Goal: Task Accomplishment & Management: Manage account settings

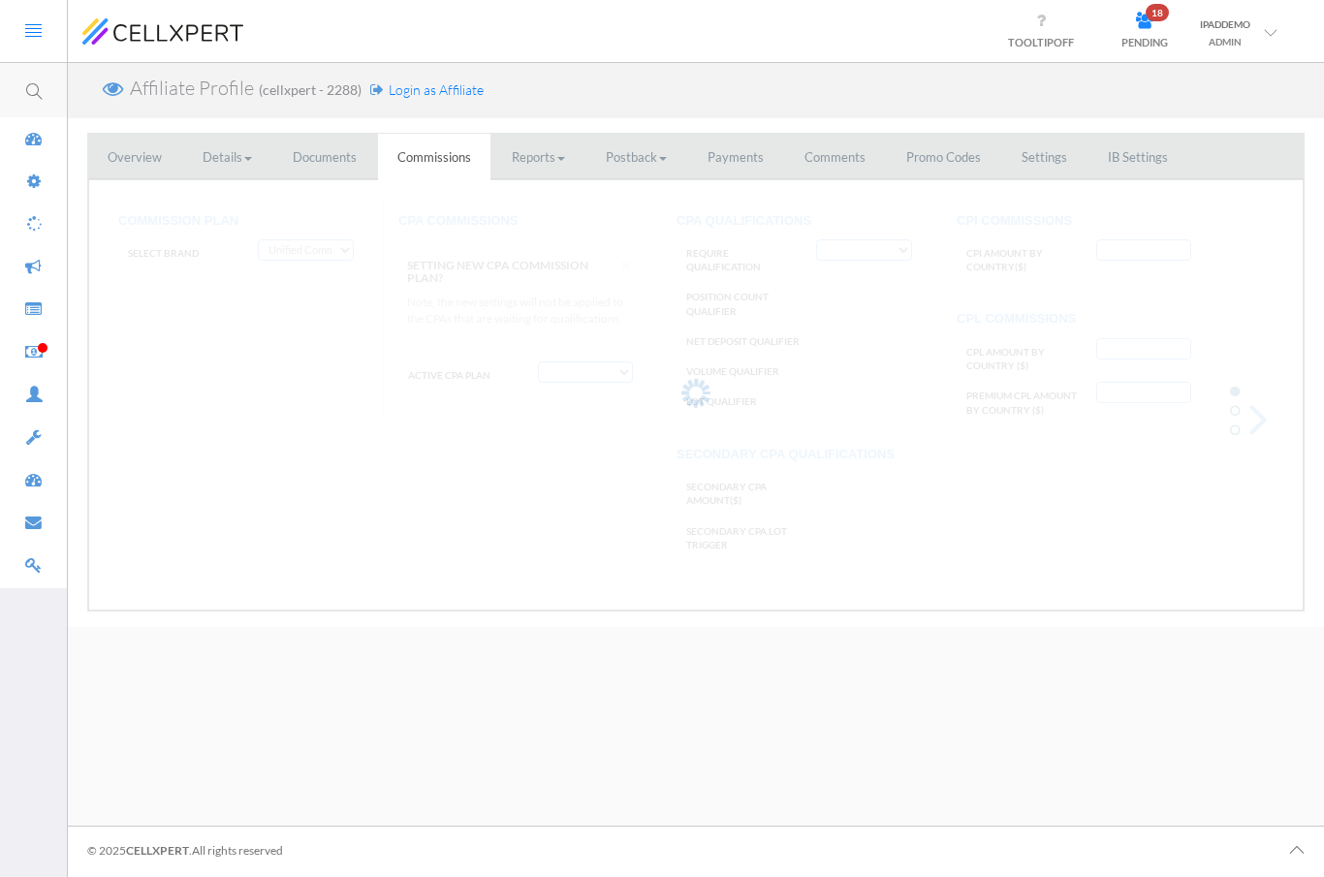
type input "GRP-TOPTIER:0, BT:1"
select select "string:CPA by Tracking Code and country"
select select "string:True"
select select "string:Last Activity"
type textarea "*;AUDUSD,*TEST;20;USD% *;AUDUSD,*TEST;10;USD%;L1 *;AUDUSD,*TEST;5;USD%;L2"
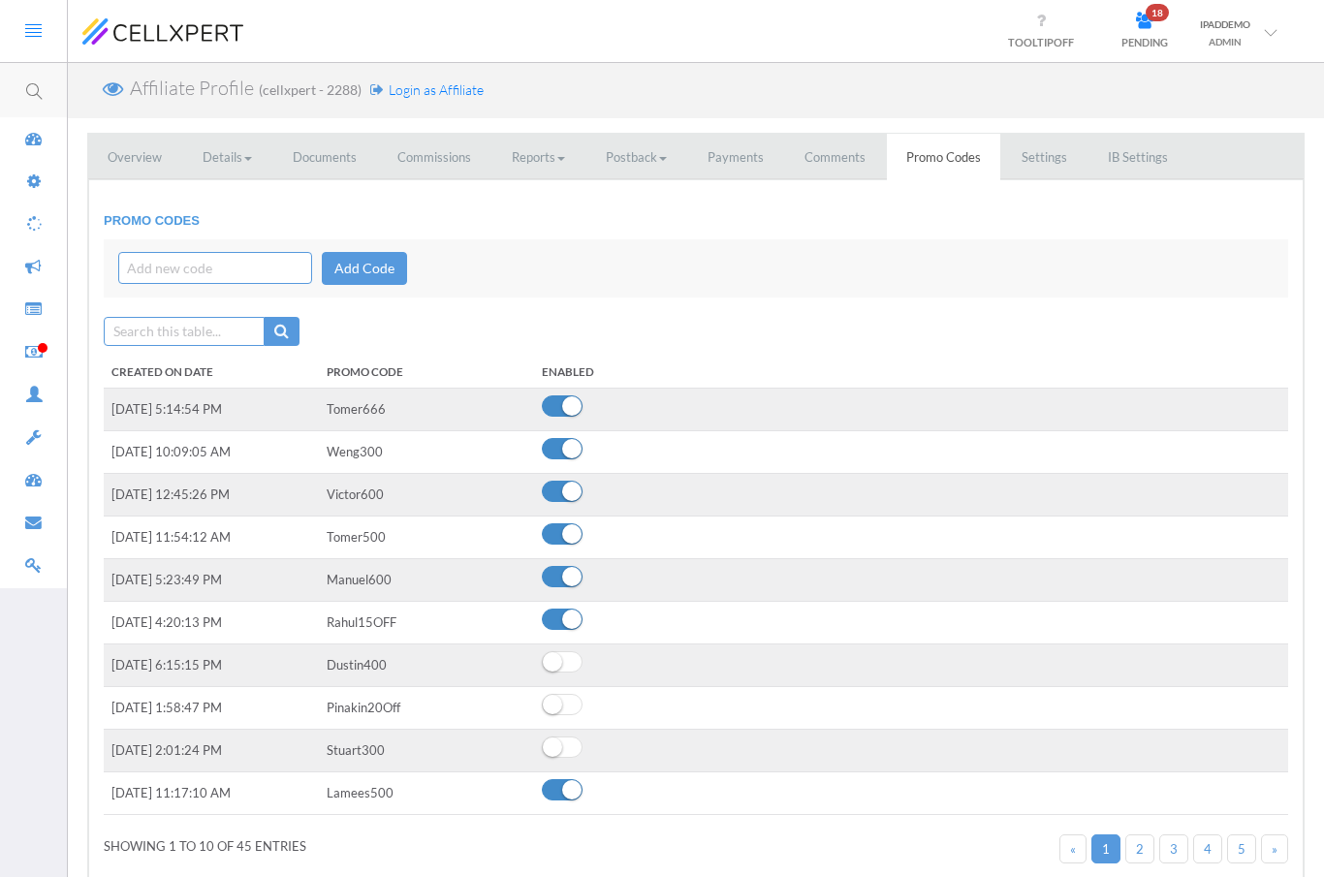
click at [440, 91] on span "Login as Affiliate" at bounding box center [436, 89] width 95 height 16
click at [13, 309] on div at bounding box center [33, 310] width 67 height 45
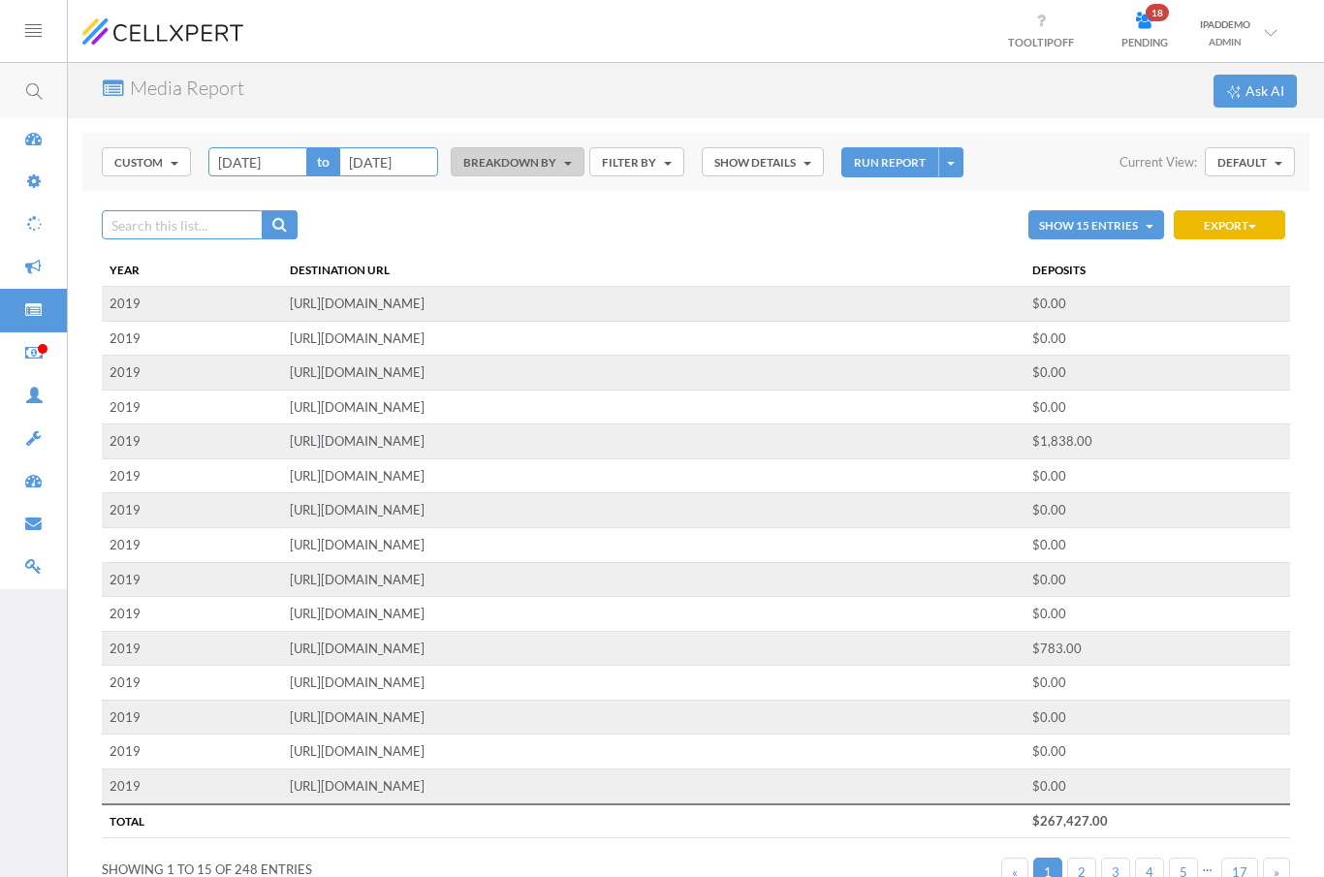
click at [35, 174] on icon at bounding box center [33, 183] width 16 height 19
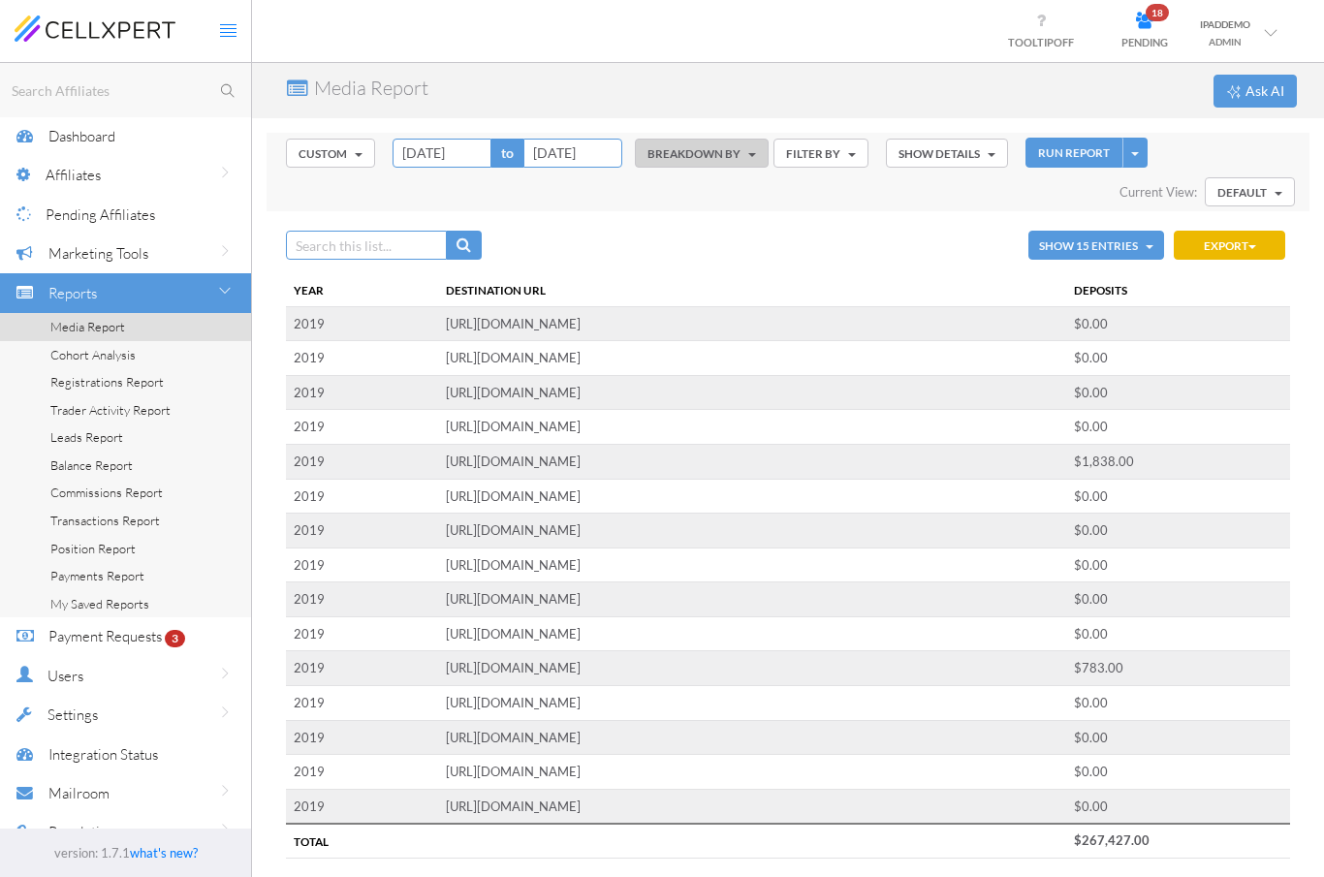
click at [168, 171] on div "Affiliates" at bounding box center [149, 175] width 206 height 40
click at [198, 167] on div "Affiliates" at bounding box center [149, 175] width 206 height 40
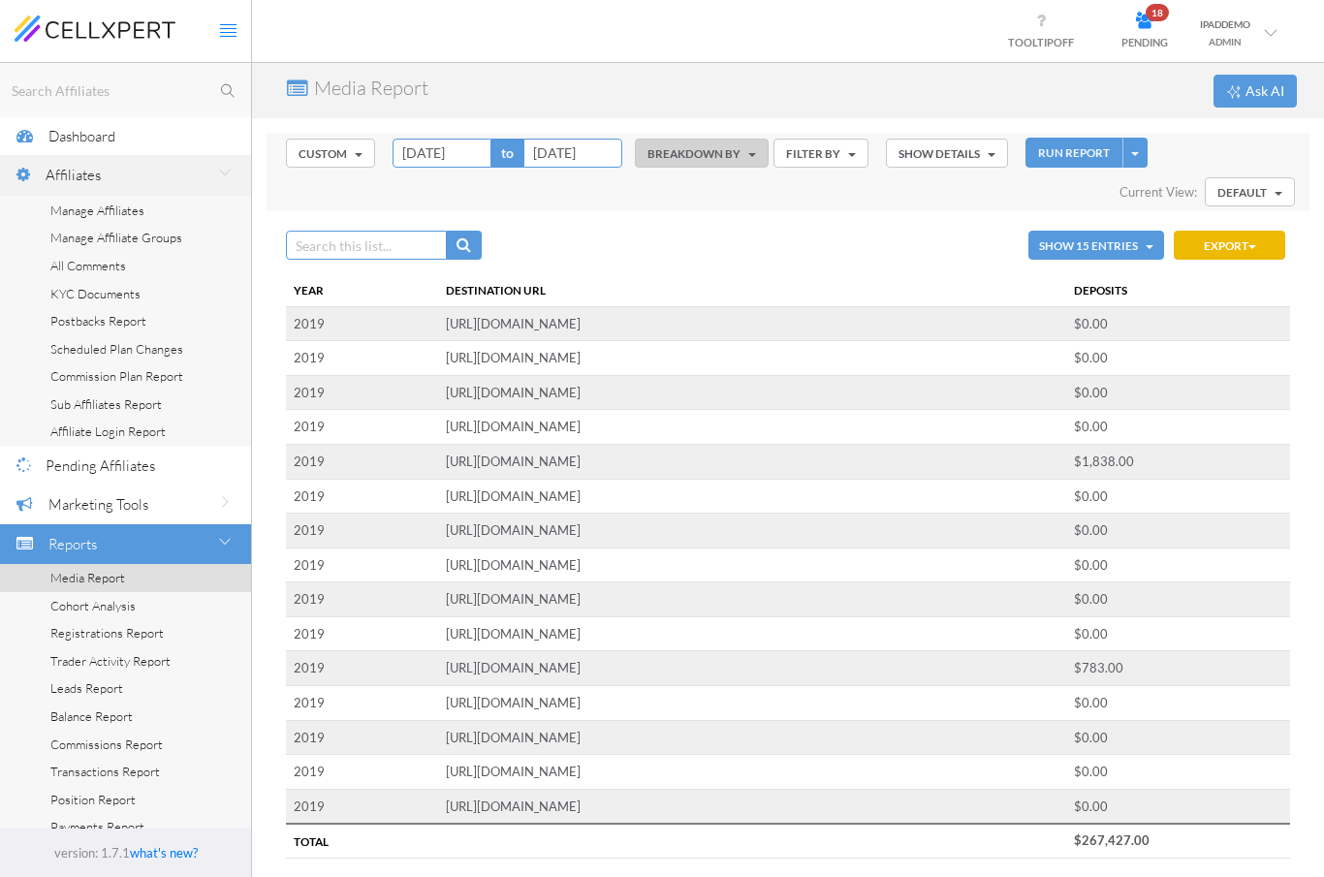
click at [148, 211] on link "Manage Affiliates" at bounding box center [125, 211] width 251 height 28
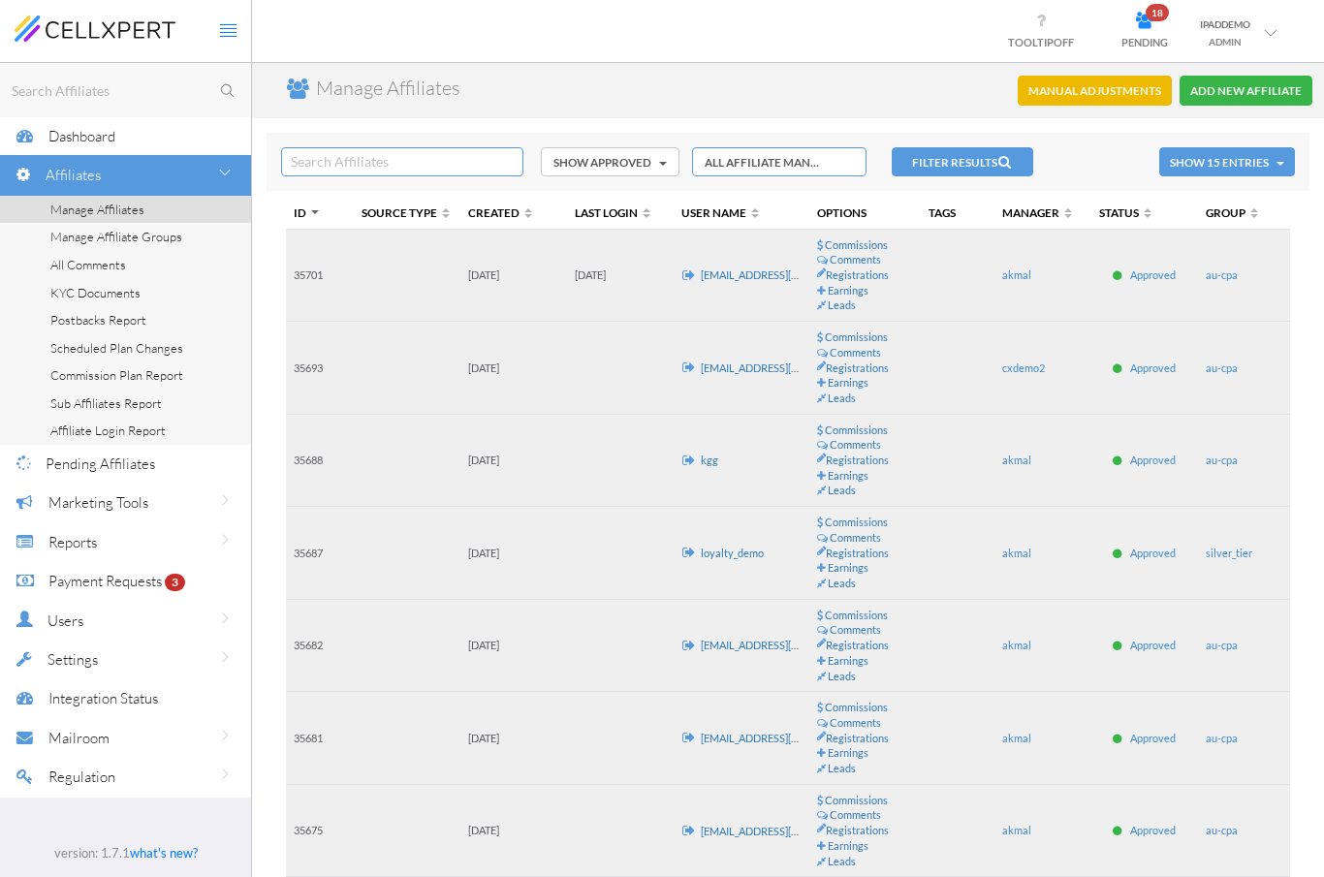
click at [313, 203] on th "ID" at bounding box center [320, 213] width 68 height 33
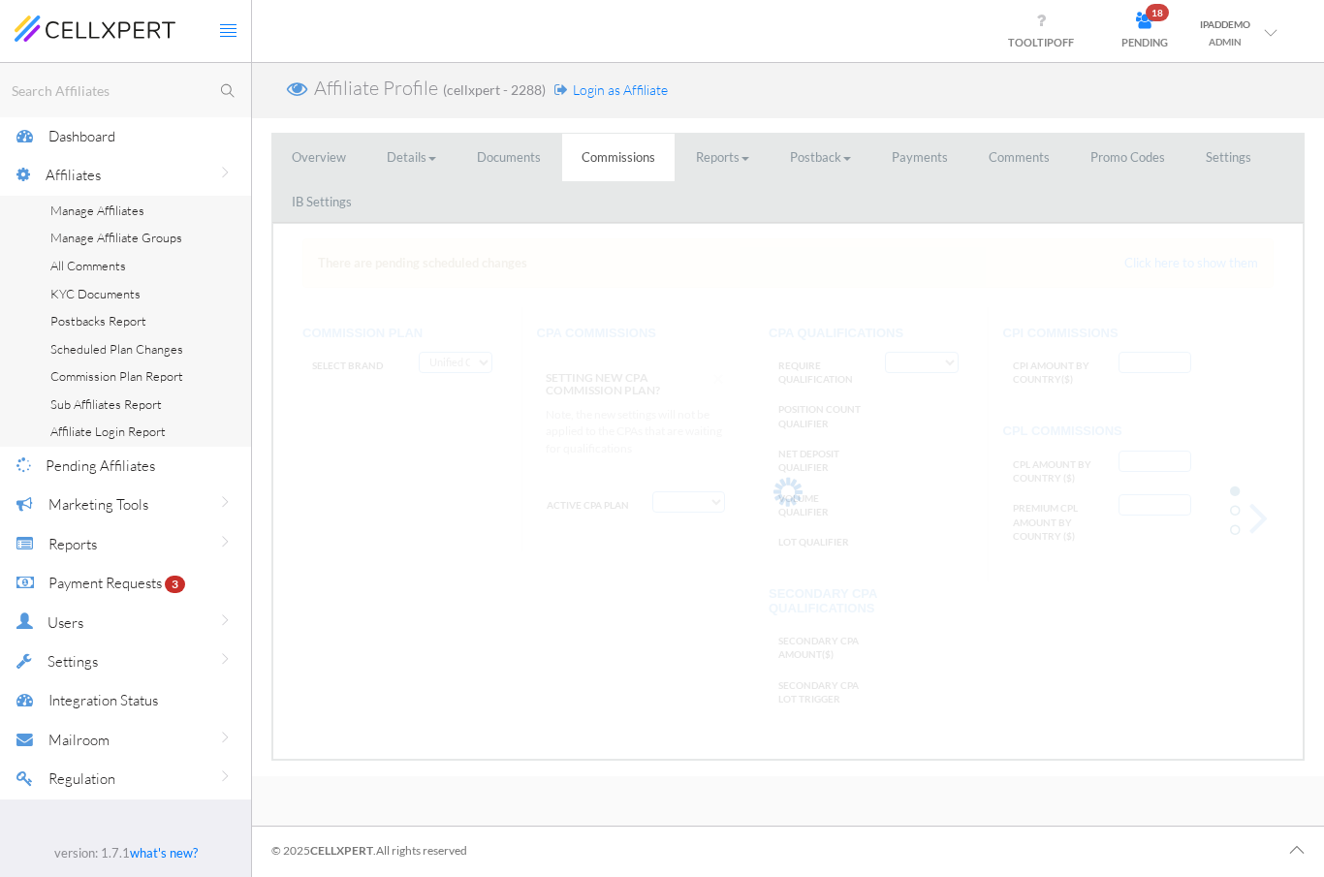
select select "string:CPA by Tracking Code and country"
select select "string:True"
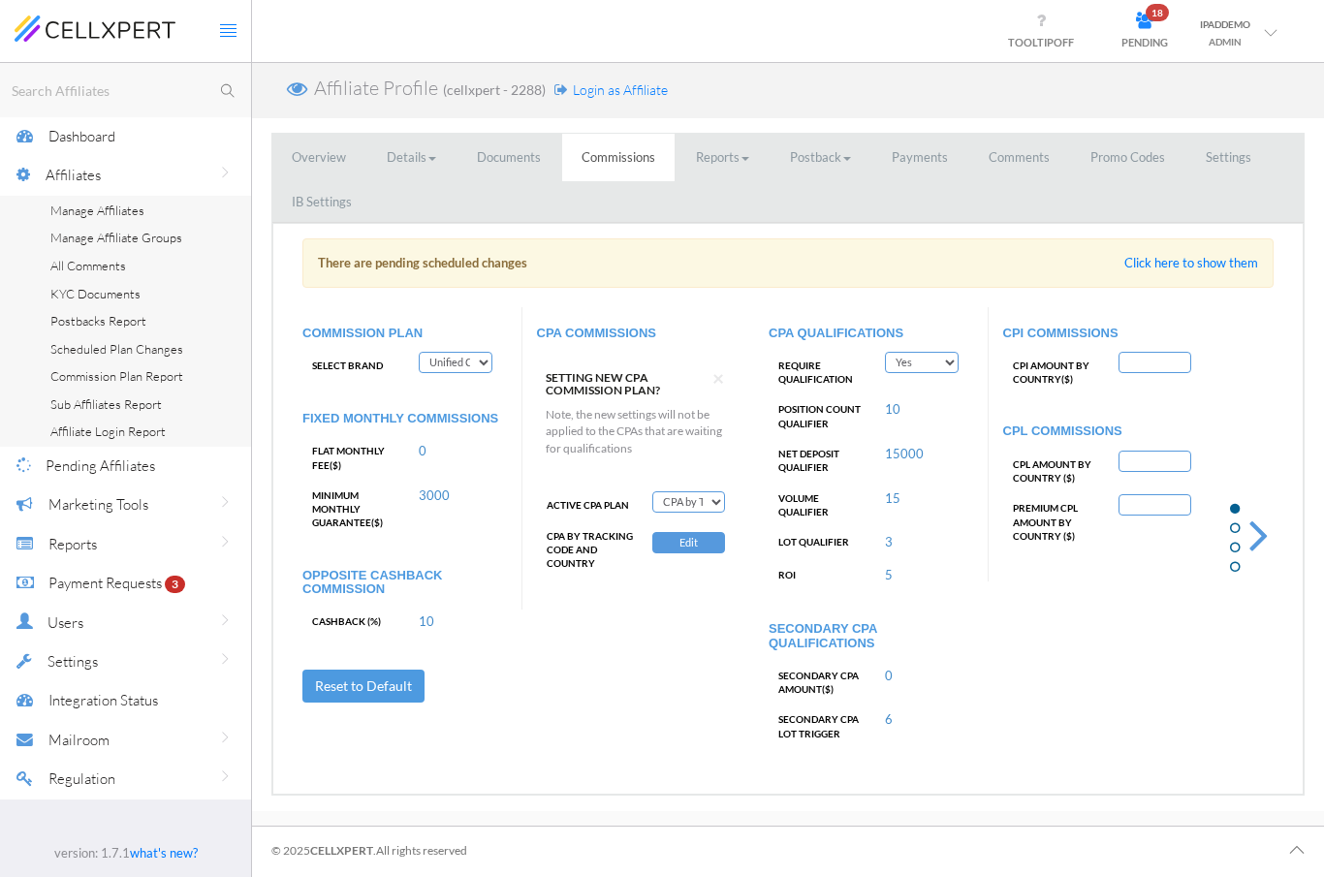
click at [641, 83] on span "Login as Affiliate" at bounding box center [620, 89] width 95 height 16
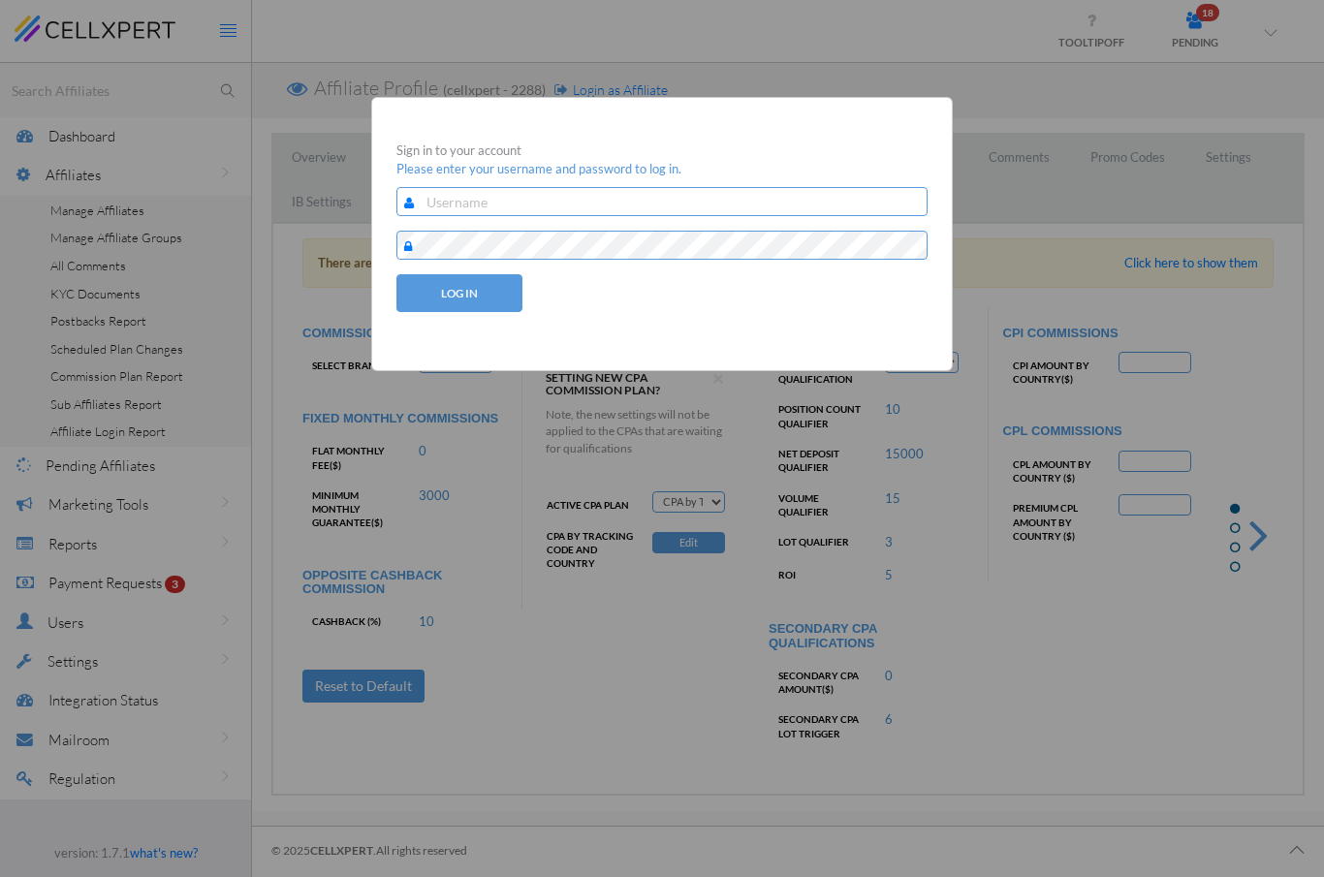
type input "ipaddemo"
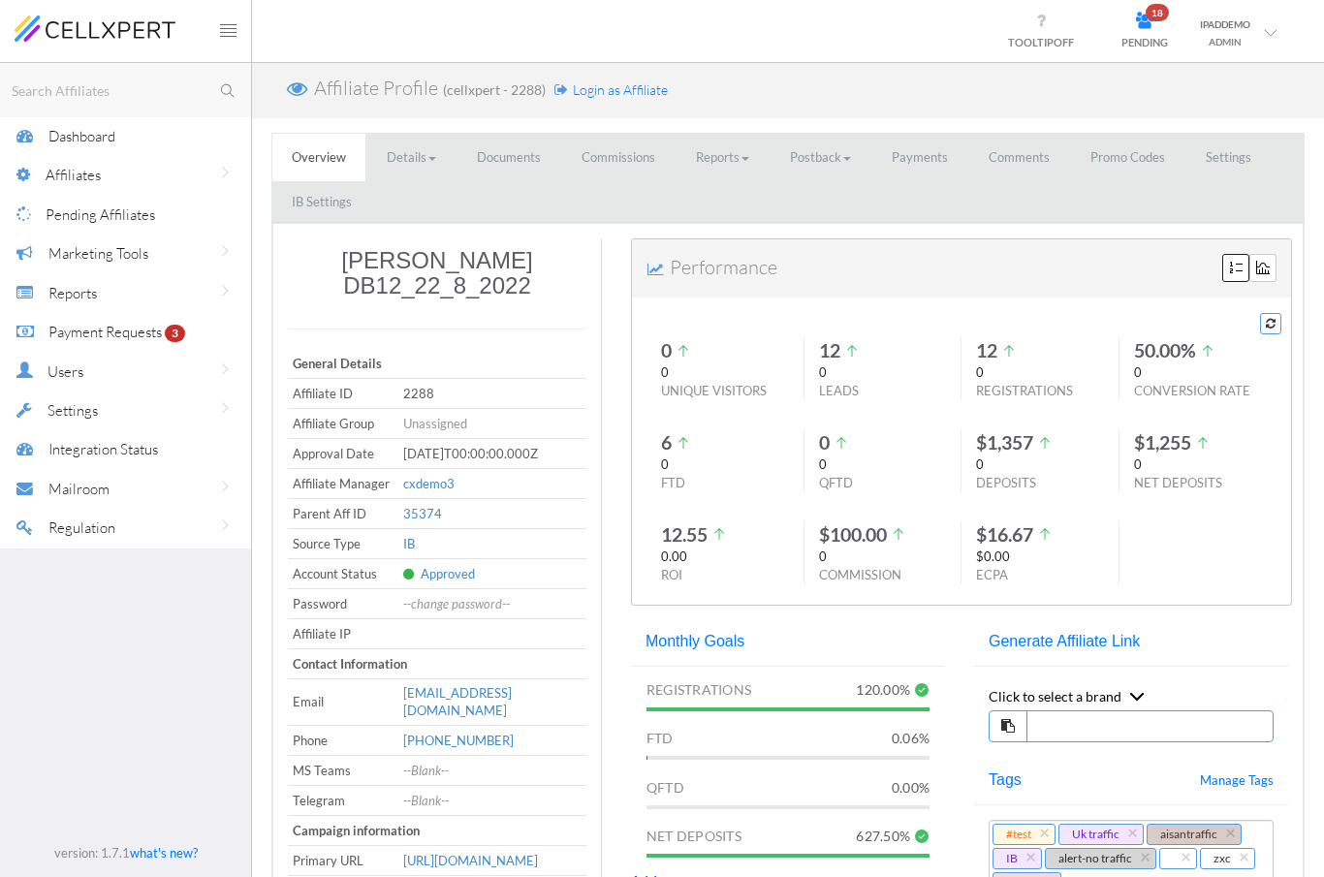
click at [623, 85] on span "Login as Affiliate" at bounding box center [620, 89] width 95 height 16
